Goal: Task Accomplishment & Management: Manage account settings

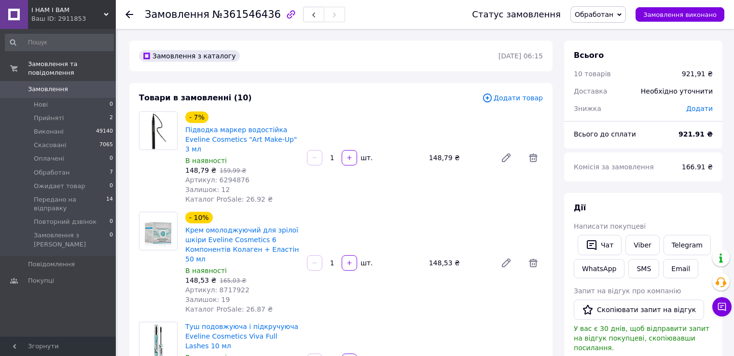
scroll to position [1110, 0]
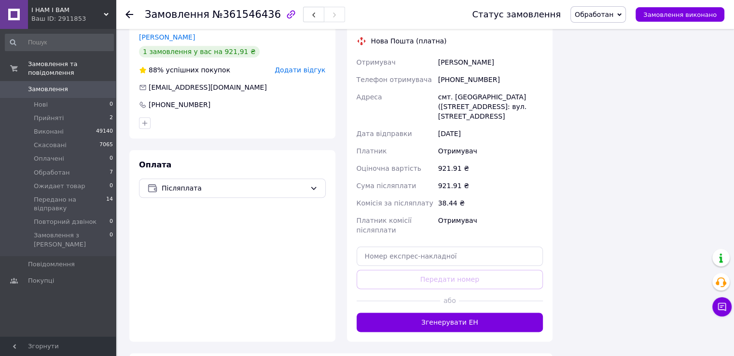
click at [126, 11] on icon at bounding box center [130, 15] width 8 height 8
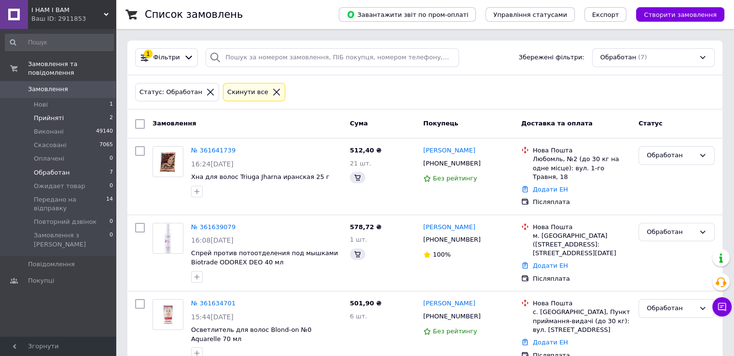
click at [55, 114] on span "Прийняті" at bounding box center [49, 118] width 30 height 9
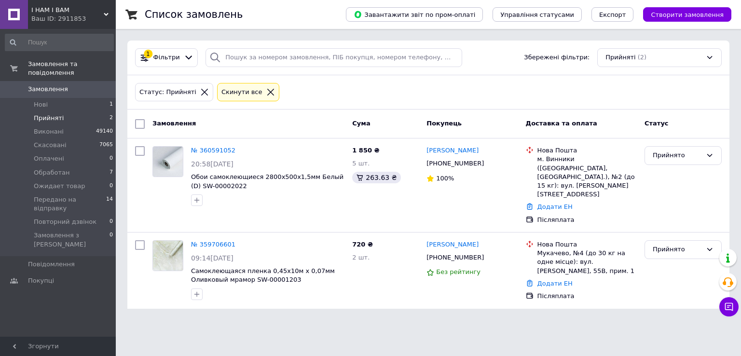
click at [266, 92] on icon at bounding box center [270, 92] width 9 height 9
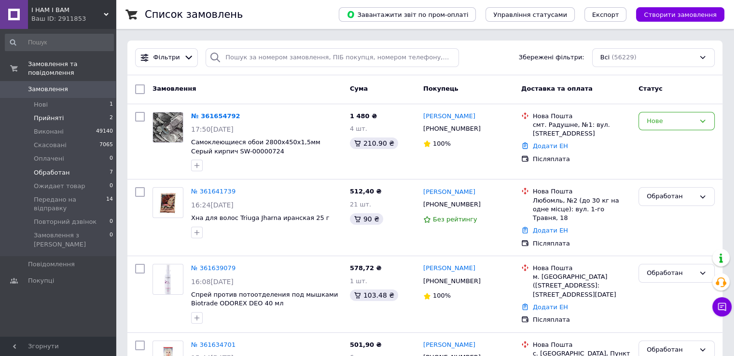
click at [53, 168] on span "Обработан" at bounding box center [52, 172] width 36 height 9
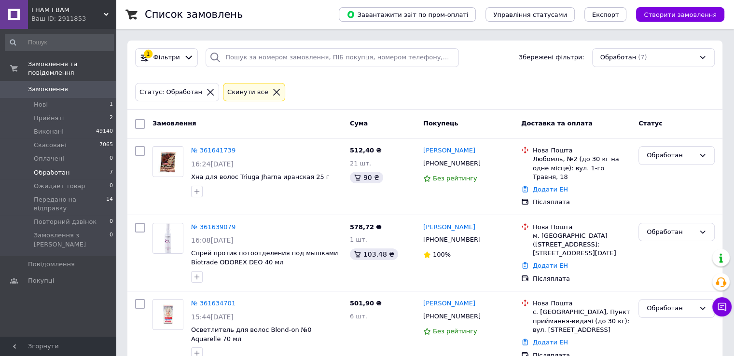
click at [273, 91] on icon at bounding box center [276, 92] width 7 height 7
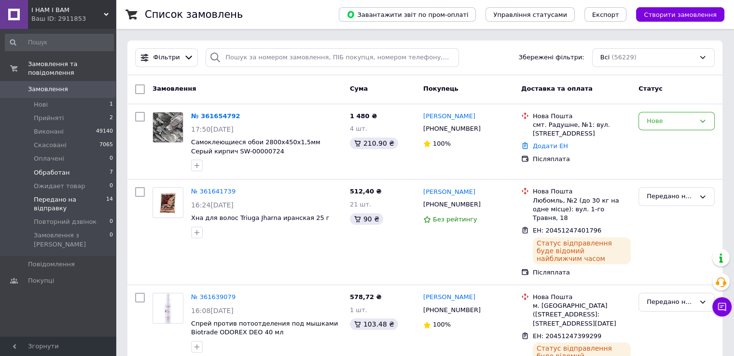
click at [54, 195] on span "Передано на відправку" at bounding box center [70, 203] width 72 height 17
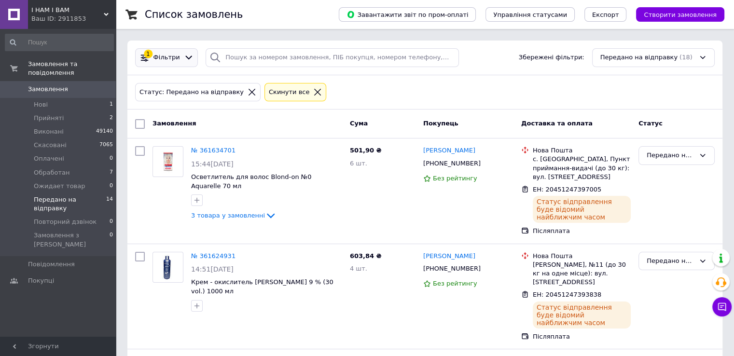
click at [152, 56] on div "Фільтри" at bounding box center [167, 57] width 30 height 9
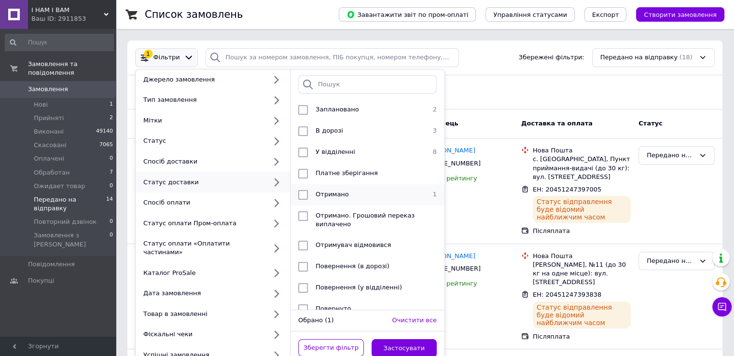
click at [303, 194] on input "checkbox" at bounding box center [303, 195] width 10 height 10
checkbox input "true"
click at [405, 339] on button "Застосувати" at bounding box center [405, 348] width 66 height 19
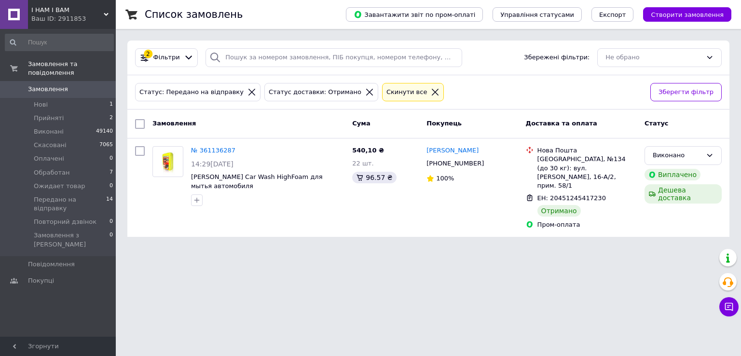
click at [431, 89] on icon at bounding box center [435, 92] width 9 height 9
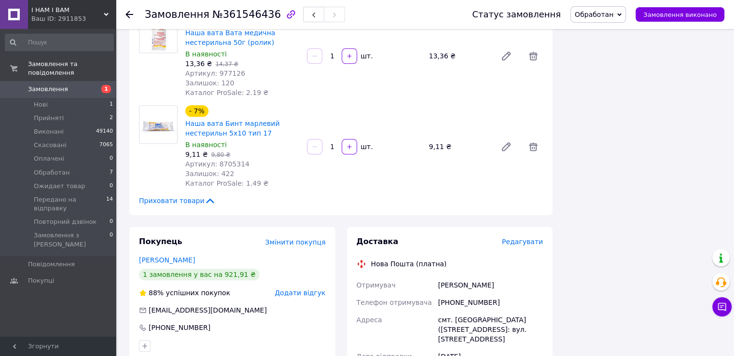
scroll to position [1014, 0]
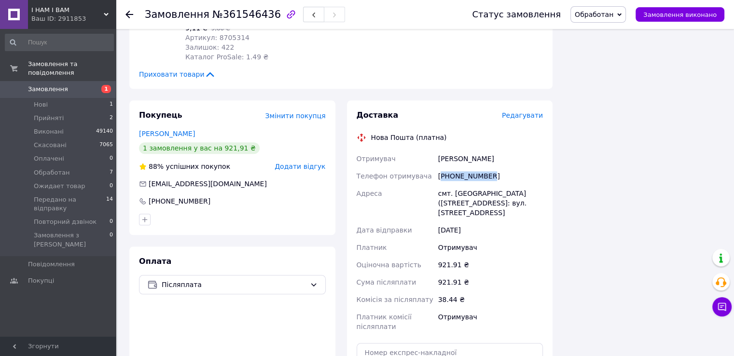
drag, startPoint x: 505, startPoint y: 143, endPoint x: 443, endPoint y: 145, distance: 62.3
click at [443, 168] on div "+380683252742" at bounding box center [490, 176] width 109 height 17
copy div "380683252742"
click at [411, 343] on input "text" at bounding box center [450, 352] width 187 height 19
paste input "20451247405024"
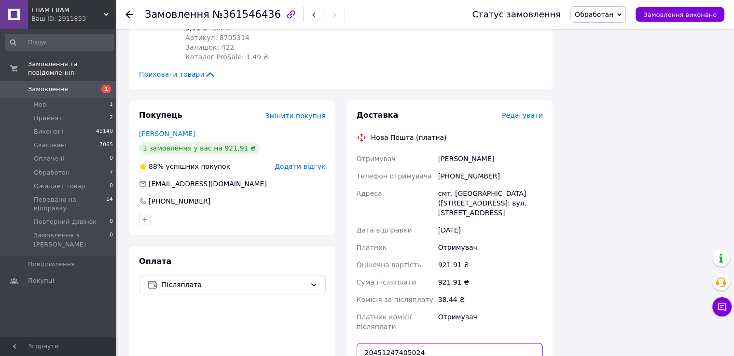
type input "20451247405024"
click at [612, 15] on span "Обработан" at bounding box center [594, 15] width 39 height 8
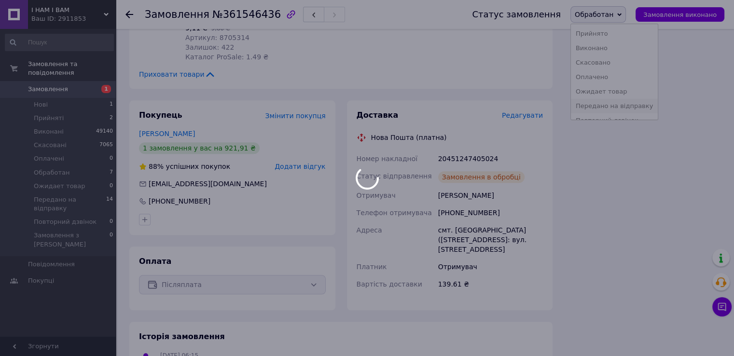
click at [612, 107] on li "Передано на відправку" at bounding box center [614, 106] width 87 height 14
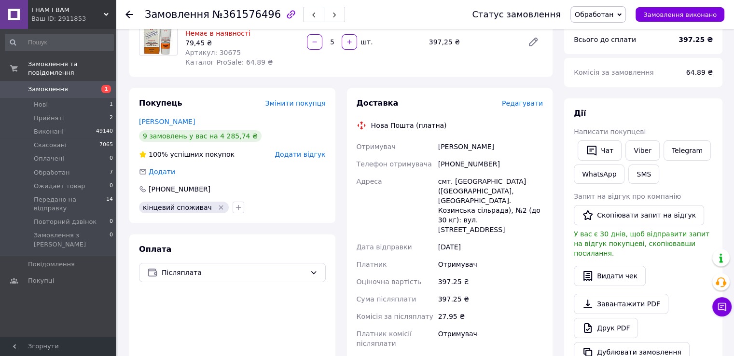
scroll to position [97, 0]
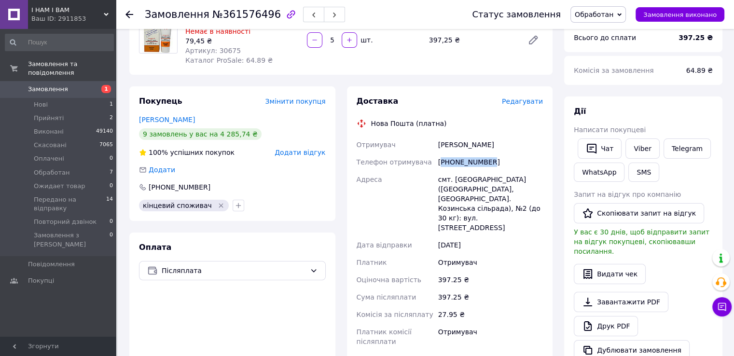
drag, startPoint x: 503, startPoint y: 163, endPoint x: 442, endPoint y: 169, distance: 61.6
click at [442, 169] on div "[PHONE_NUMBER]" at bounding box center [490, 162] width 109 height 17
copy div "380732691986"
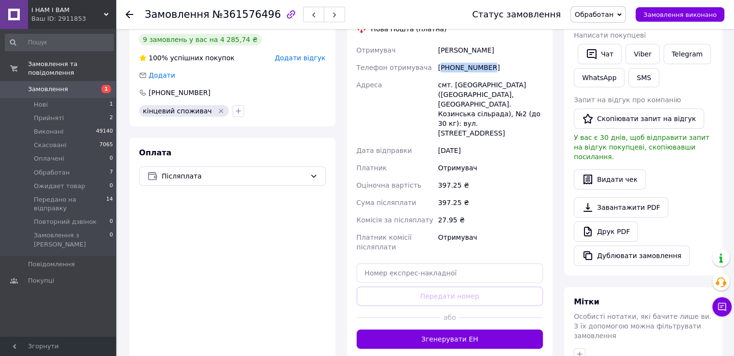
scroll to position [193, 0]
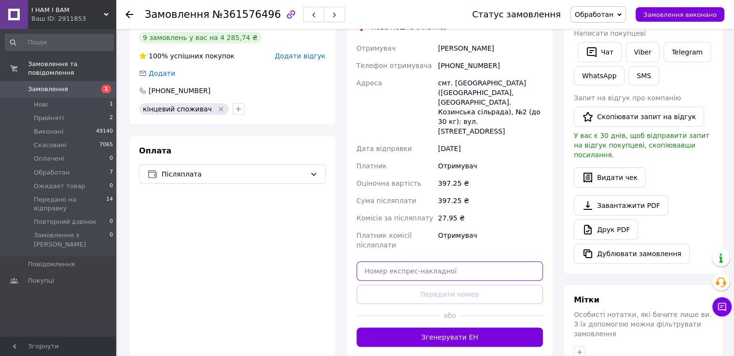
click at [403, 262] on input "text" at bounding box center [450, 271] width 187 height 19
paste input "20451247214913"
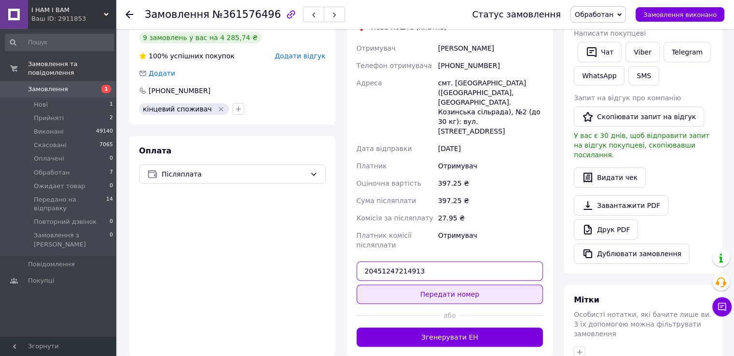
type input "20451247214913"
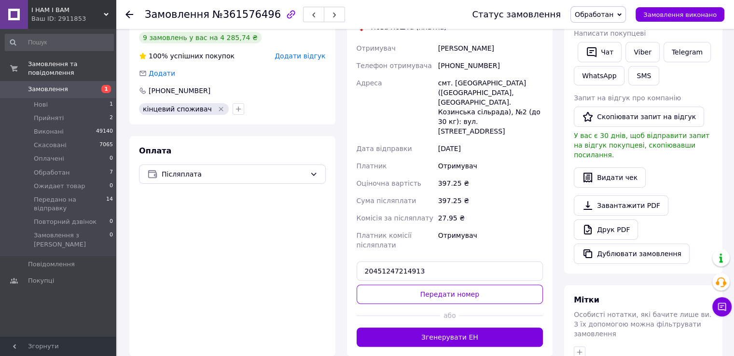
drag, startPoint x: 467, startPoint y: 275, endPoint x: 470, endPoint y: 270, distance: 5.4
click at [468, 285] on button "Передати номер" at bounding box center [450, 294] width 187 height 19
click at [608, 12] on span "Обработан" at bounding box center [594, 15] width 39 height 8
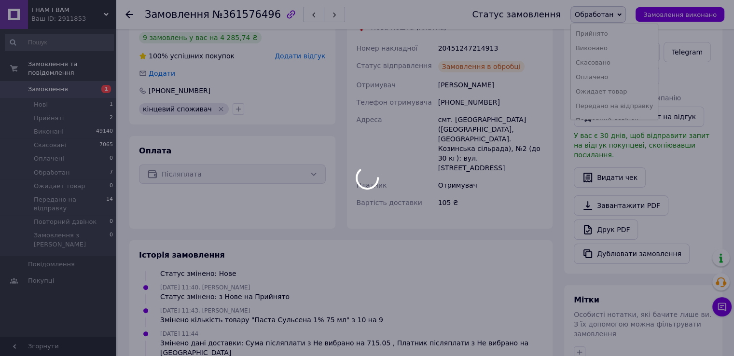
scroll to position [33, 0]
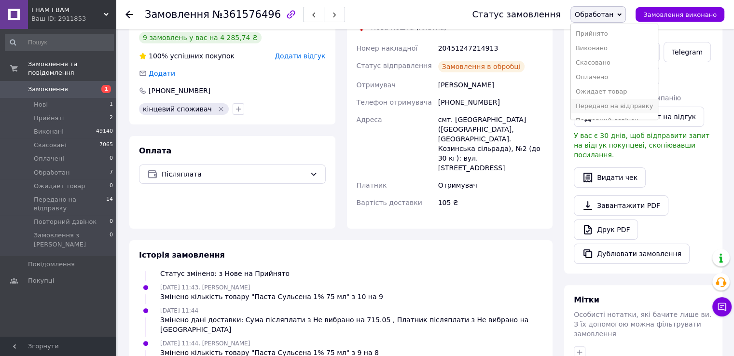
click at [609, 103] on li "Передано на відправку" at bounding box center [614, 106] width 87 height 14
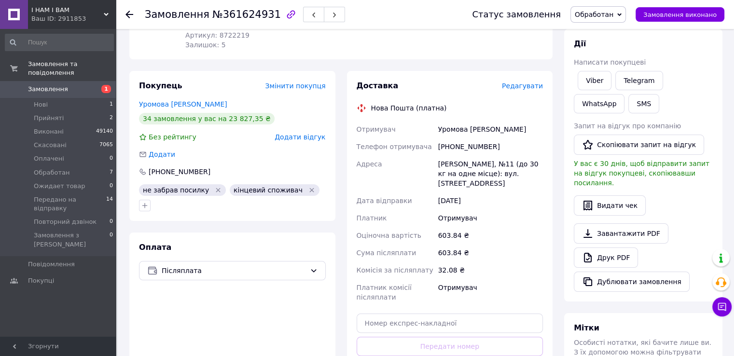
scroll to position [145, 0]
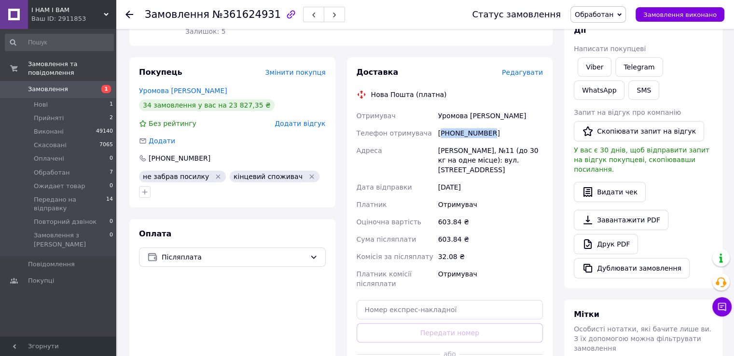
drag, startPoint x: 461, startPoint y: 124, endPoint x: 442, endPoint y: 126, distance: 18.9
click at [442, 126] on div "+380667667238" at bounding box center [490, 133] width 109 height 17
copy div "380667667238"
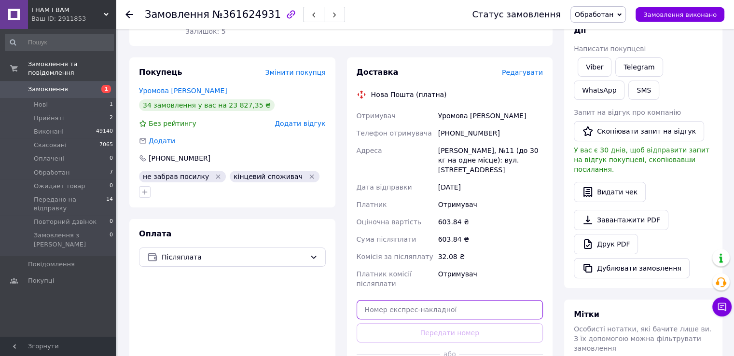
click at [436, 300] on input "text" at bounding box center [450, 309] width 187 height 19
paste input "20451247393838"
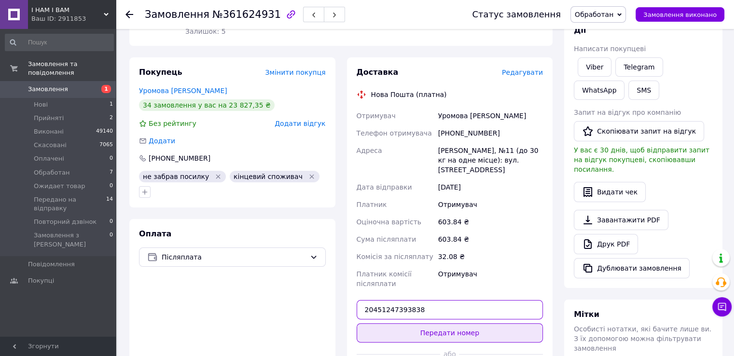
type input "20451247393838"
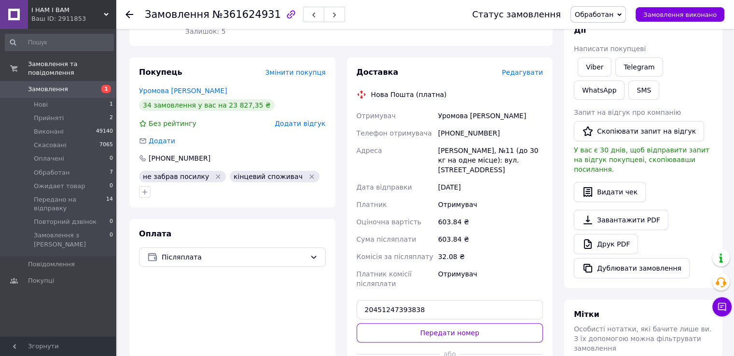
drag, startPoint x: 468, startPoint y: 323, endPoint x: 485, endPoint y: 267, distance: 58.0
click at [469, 323] on button "Передати номер" at bounding box center [450, 332] width 187 height 19
click at [600, 18] on span "Обработан" at bounding box center [594, 15] width 39 height 8
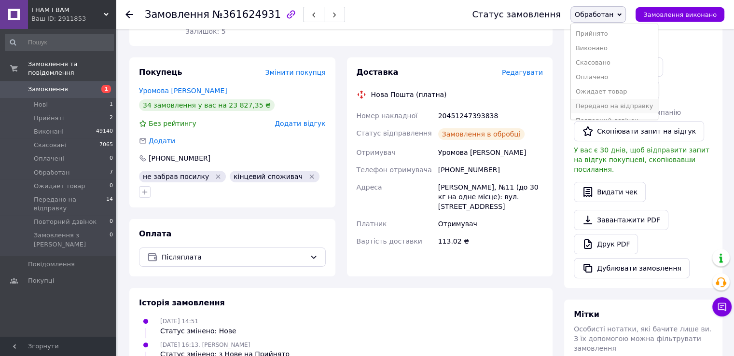
click at [612, 105] on li "Передано на відправку" at bounding box center [614, 106] width 87 height 14
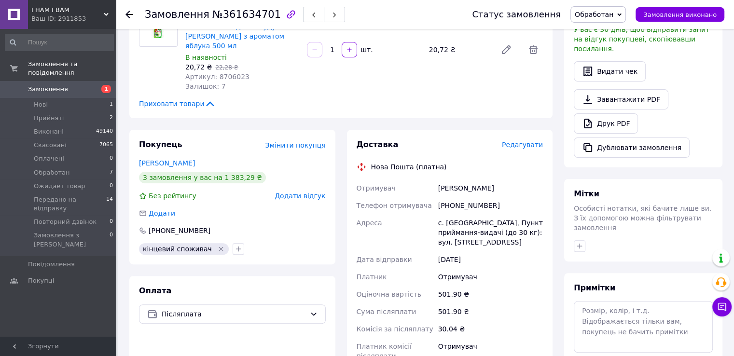
scroll to position [290, 0]
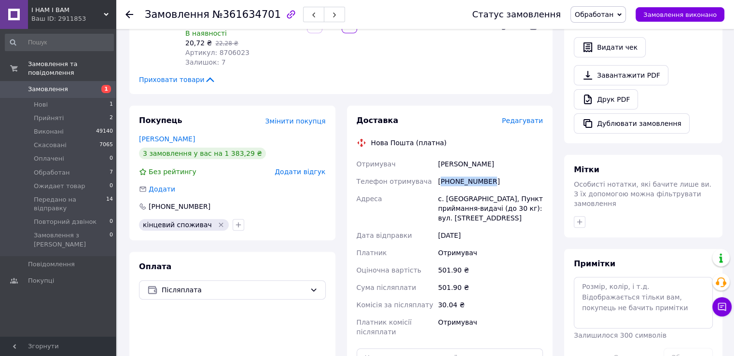
drag, startPoint x: 497, startPoint y: 174, endPoint x: 442, endPoint y: 176, distance: 54.6
click at [442, 176] on div "[PHONE_NUMBER]" at bounding box center [490, 181] width 109 height 17
copy div "380978072739"
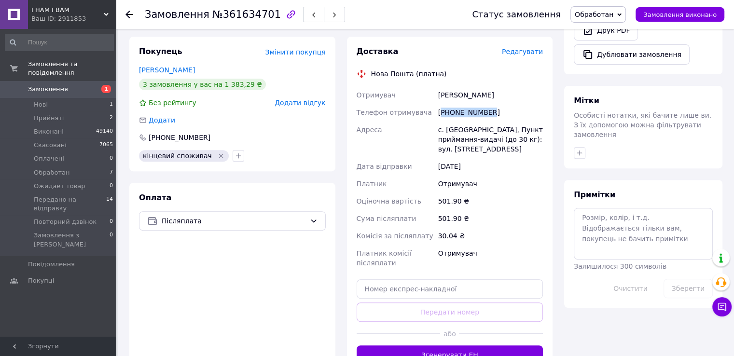
scroll to position [386, 0]
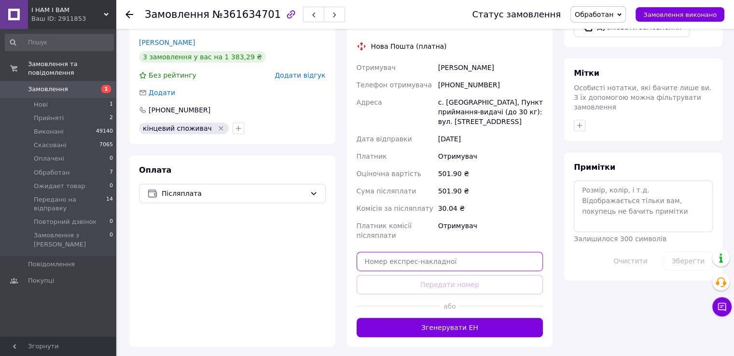
click at [423, 257] on input "text" at bounding box center [450, 261] width 187 height 19
paste input "20451247397005"
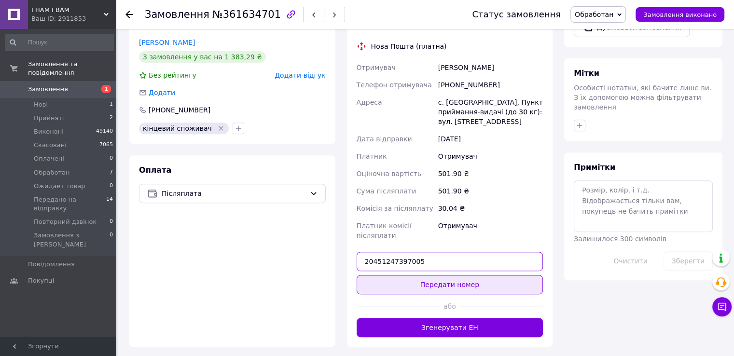
type input "20451247397005"
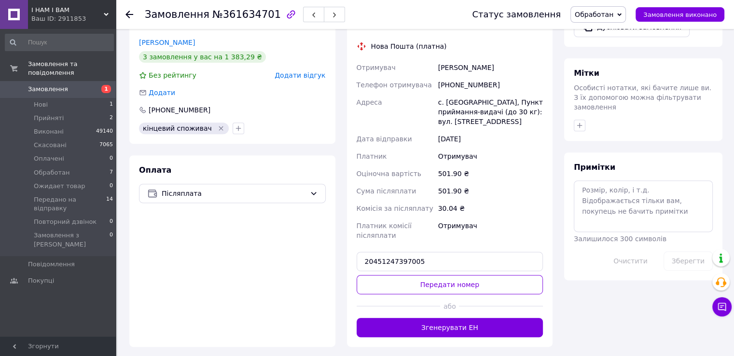
drag, startPoint x: 471, startPoint y: 276, endPoint x: 548, endPoint y: 171, distance: 130.0
click at [471, 275] on button "Передати номер" at bounding box center [450, 284] width 187 height 19
click at [601, 14] on span "Обработан" at bounding box center [594, 15] width 39 height 8
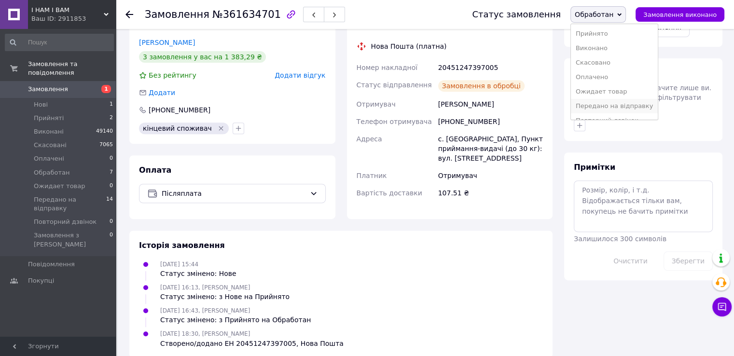
click at [602, 106] on li "Передано на відправку" at bounding box center [614, 106] width 87 height 14
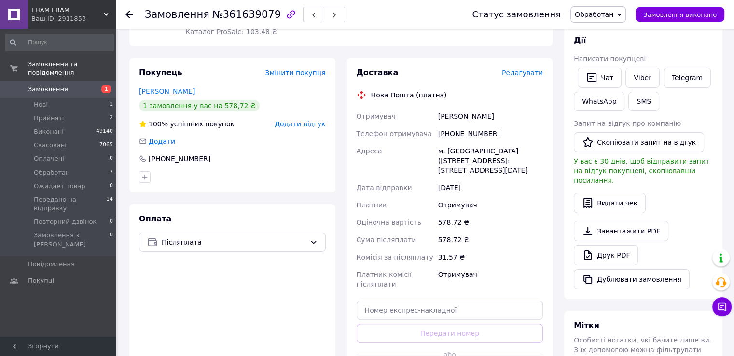
scroll to position [193, 0]
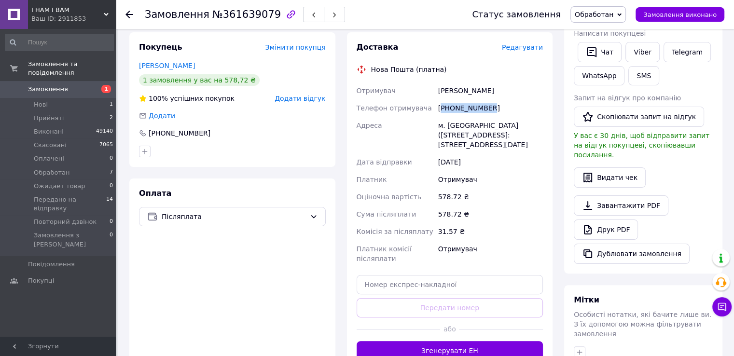
drag, startPoint x: 481, startPoint y: 111, endPoint x: 443, endPoint y: 111, distance: 38.1
click at [443, 111] on div "[PHONE_NUMBER]" at bounding box center [490, 107] width 109 height 17
copy div "380990859861"
click at [417, 280] on input "text" at bounding box center [450, 284] width 187 height 19
paste input "20451247399299"
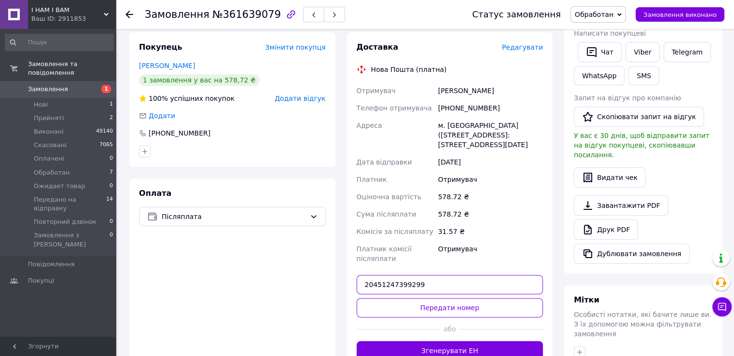
type input "20451247399299"
click at [446, 298] on button "Передати номер" at bounding box center [450, 307] width 187 height 19
click at [591, 13] on span "Обработан" at bounding box center [594, 15] width 39 height 8
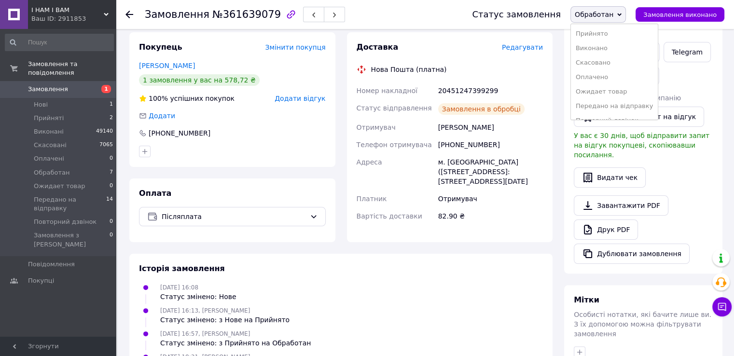
click at [600, 107] on li "Передано на відправку" at bounding box center [614, 106] width 87 height 14
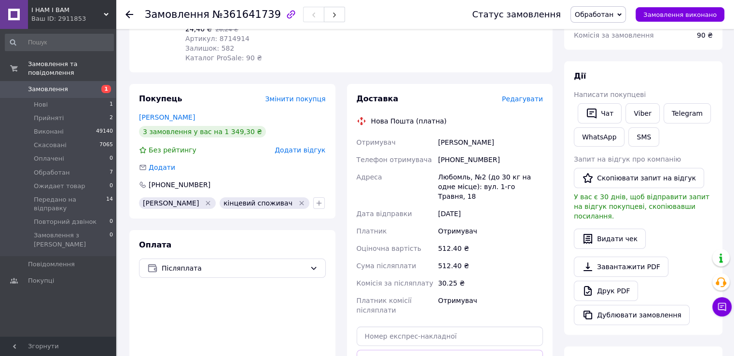
scroll to position [145, 0]
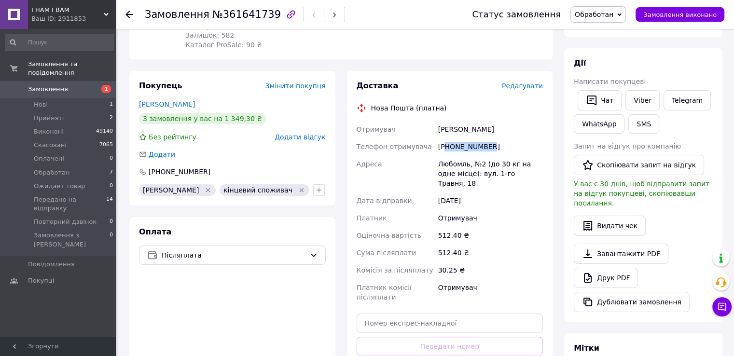
drag, startPoint x: 496, startPoint y: 145, endPoint x: 445, endPoint y: 151, distance: 52.0
click at [445, 151] on div "[PHONE_NUMBER]" at bounding box center [490, 146] width 109 height 17
copy div "80980335225"
click at [417, 315] on input "text" at bounding box center [450, 323] width 187 height 19
paste input "20451247401796"
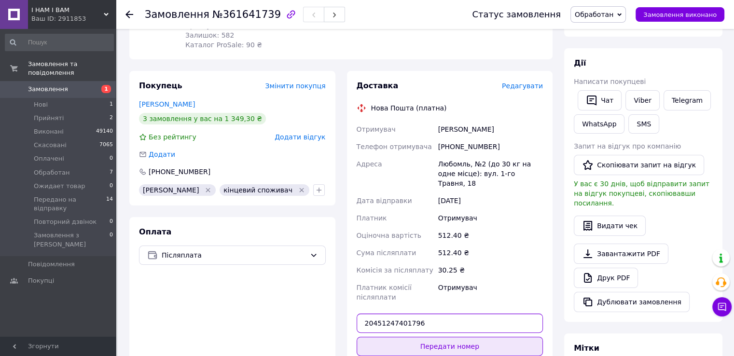
type input "20451247401796"
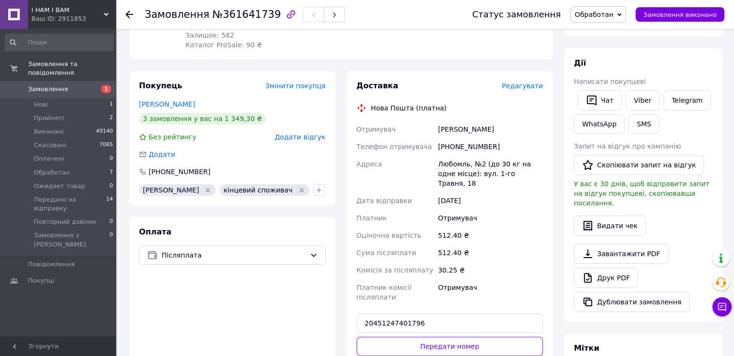
click at [459, 337] on button "Передати номер" at bounding box center [450, 346] width 187 height 19
click at [612, 18] on span "Обработан" at bounding box center [594, 15] width 39 height 8
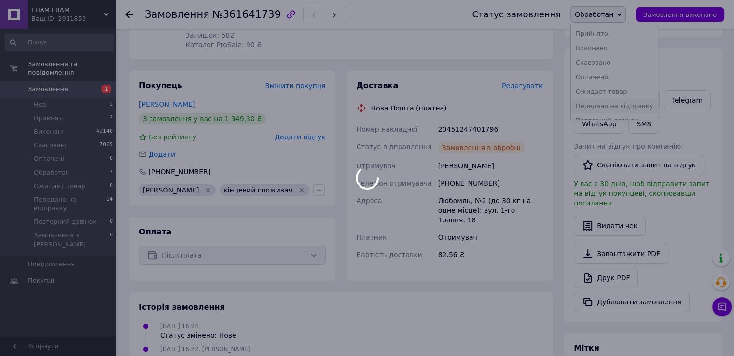
click at [622, 107] on li "Передано на відправку" at bounding box center [614, 106] width 87 height 14
